Goal: Information Seeking & Learning: Learn about a topic

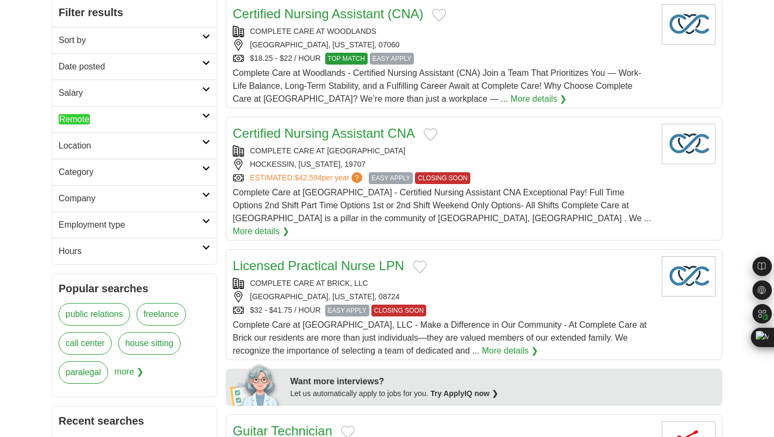
scroll to position [167, 0]
click at [120, 127] on link "Remote" at bounding box center [134, 118] width 165 height 26
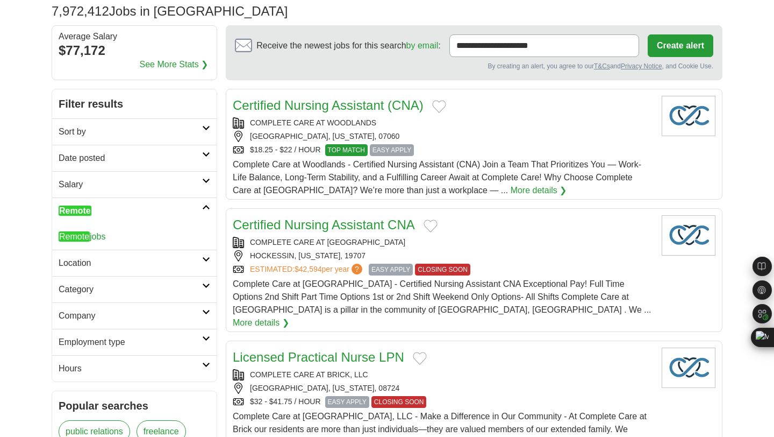
scroll to position [0, 0]
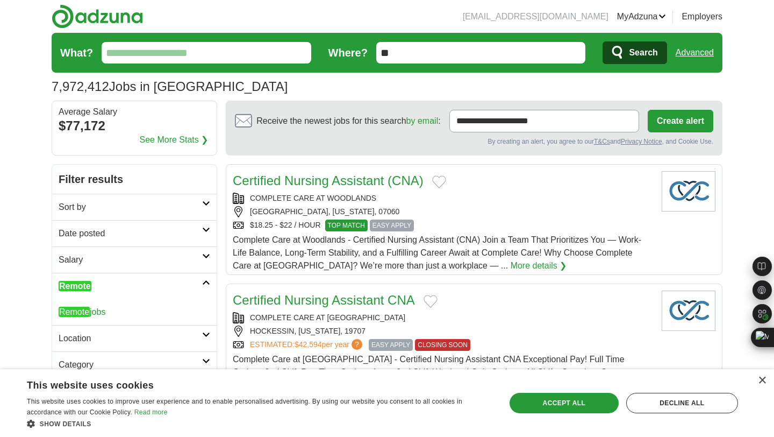
click at [195, 139] on link "See More Stats ❯" at bounding box center [174, 139] width 69 height 13
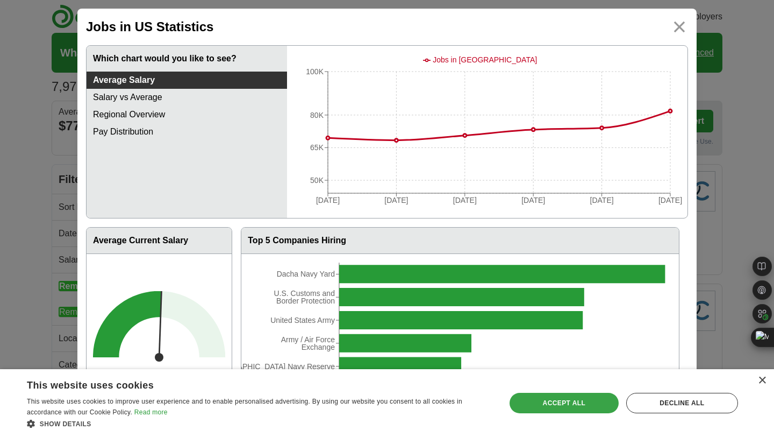
click at [572, 404] on div "Accept all" at bounding box center [564, 402] width 109 height 20
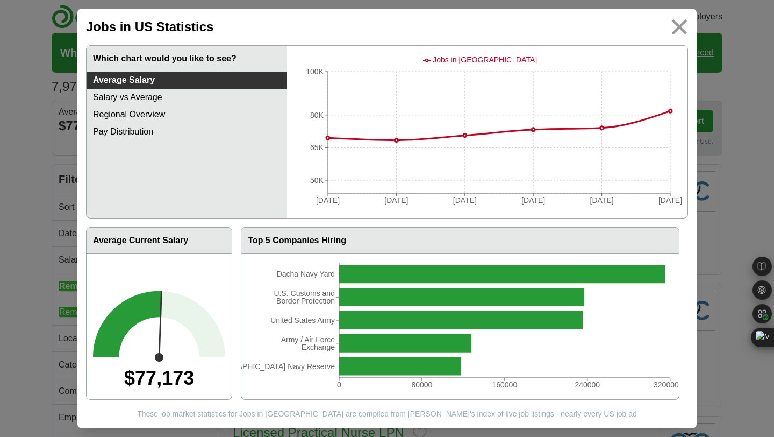
click at [684, 26] on img at bounding box center [680, 27] width 24 height 24
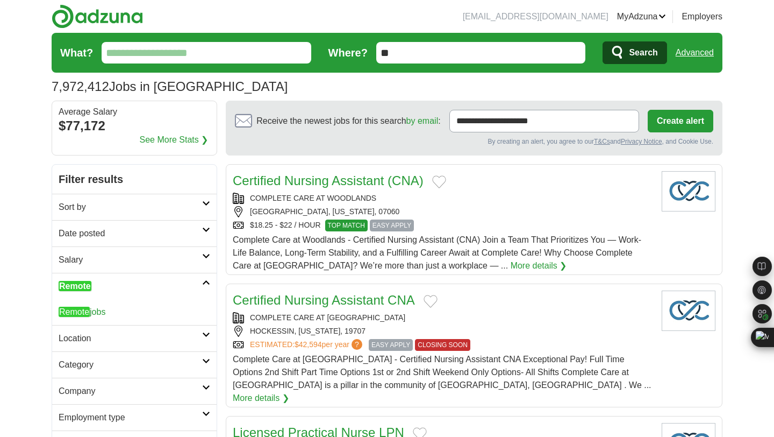
click at [212, 53] on input "What?" at bounding box center [207, 53] width 210 height 22
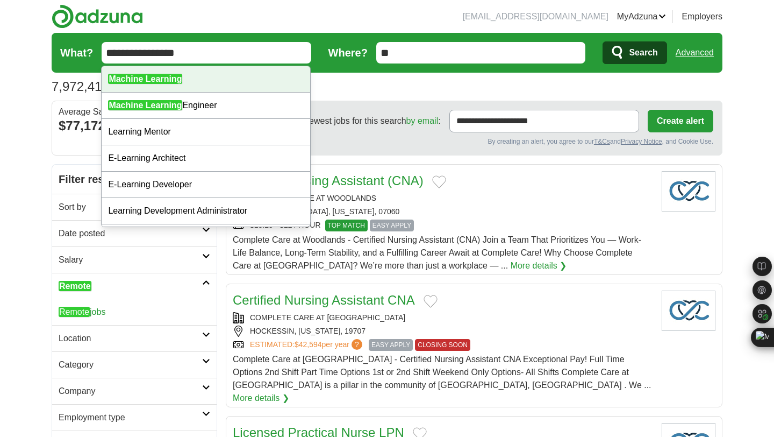
click at [280, 78] on div "Machine Learning" at bounding box center [206, 79] width 209 height 26
type input "**********"
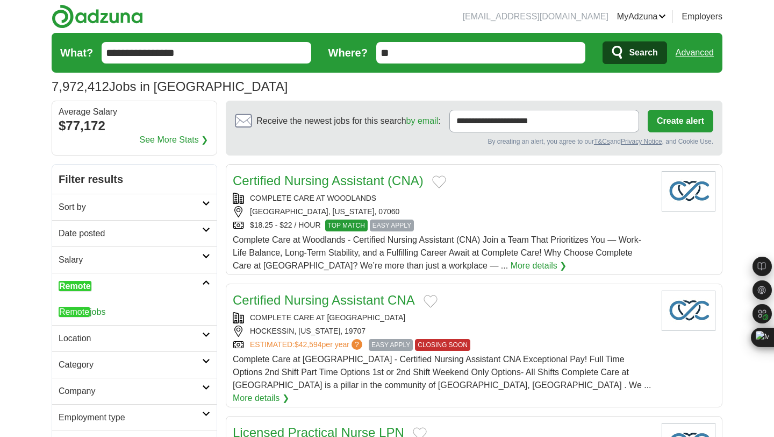
click at [635, 49] on span "Search" at bounding box center [643, 53] width 28 height 22
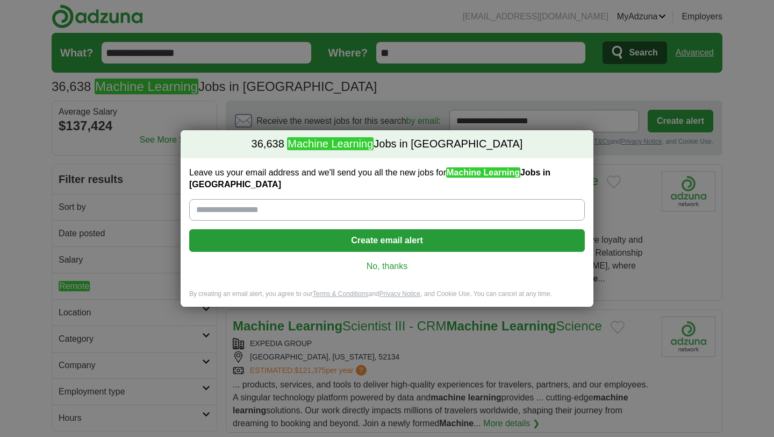
click at [395, 264] on link "No, thanks" at bounding box center [387, 266] width 378 height 12
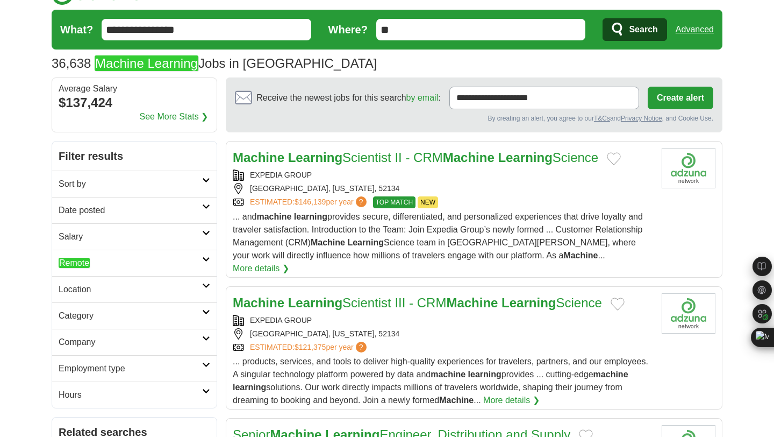
scroll to position [24, 0]
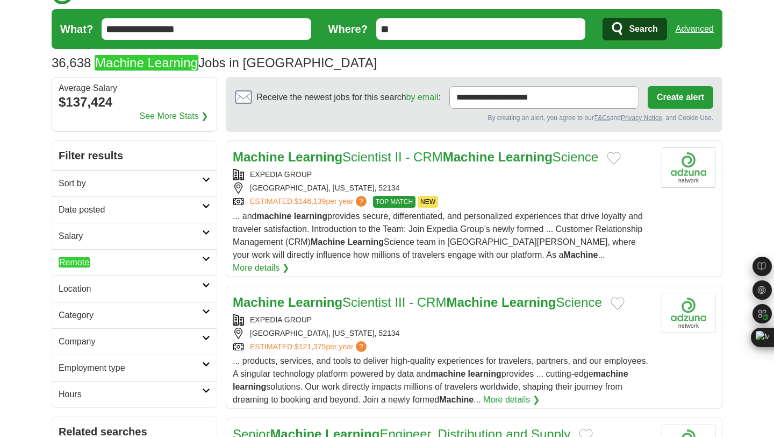
click at [692, 25] on link "Advanced" at bounding box center [695, 29] width 38 height 22
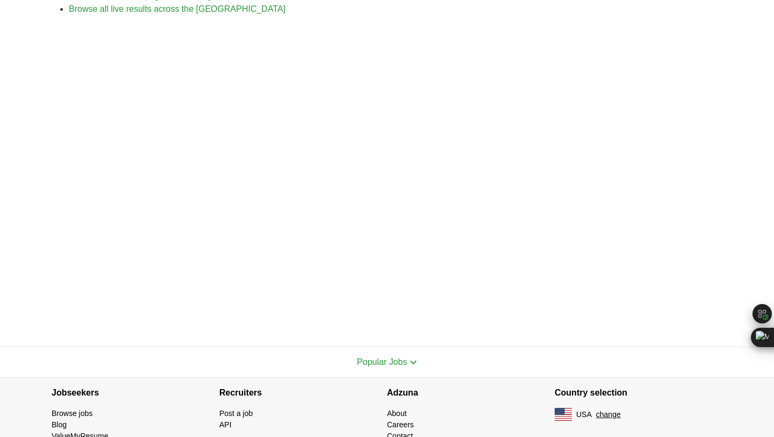
scroll to position [228, 0]
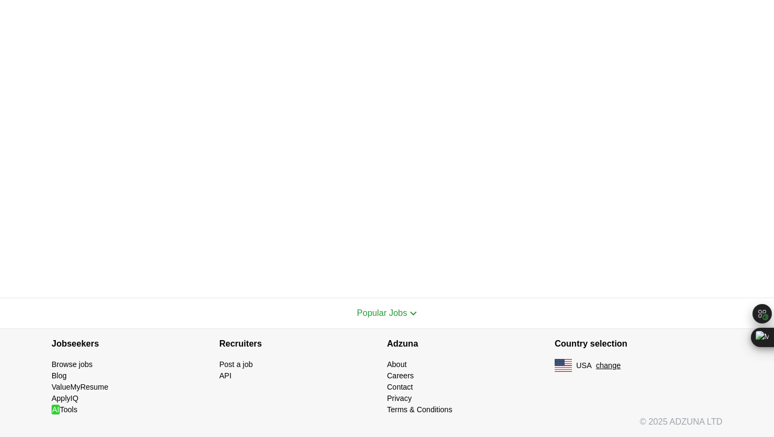
click at [420, 314] on div "Popular Jobs" at bounding box center [387, 313] width 671 height 30
click at [411, 314] on img at bounding box center [414, 313] width 8 height 5
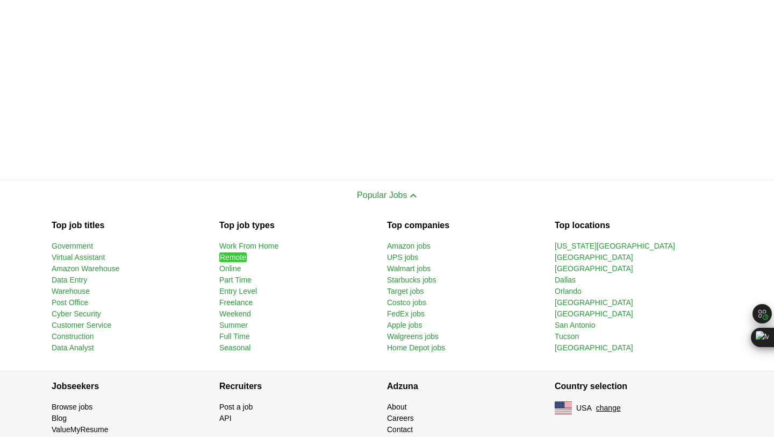
scroll to position [349, 0]
